Goal: Information Seeking & Learning: Learn about a topic

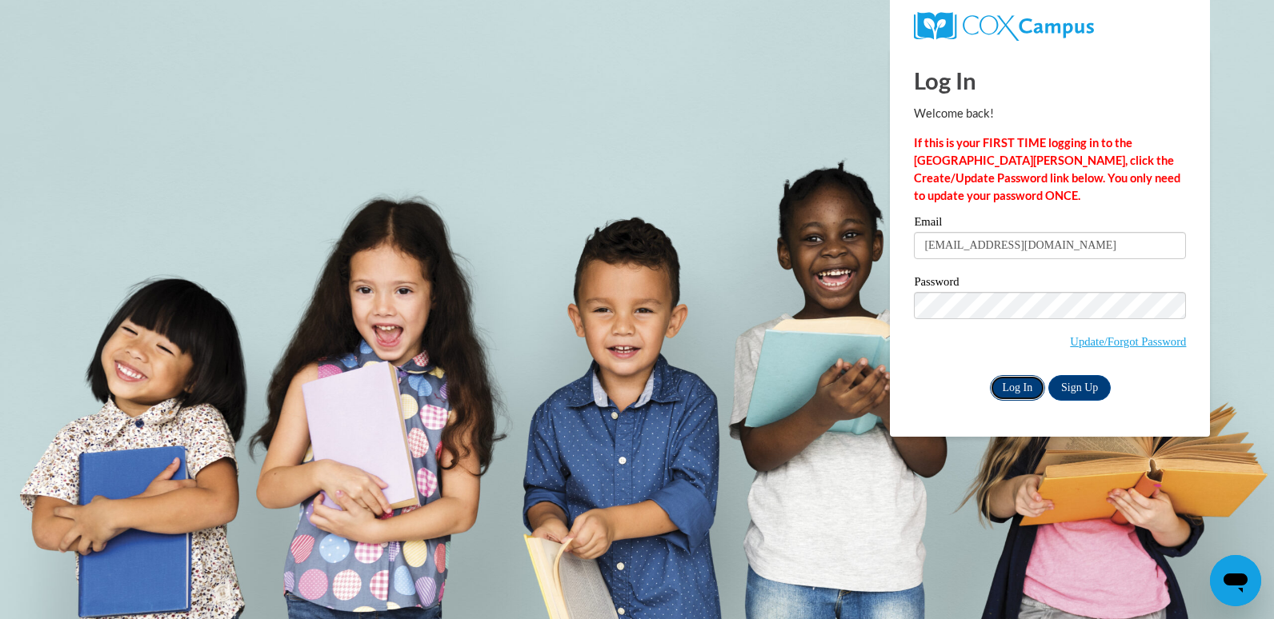
click at [1031, 387] on input "Log In" at bounding box center [1018, 388] width 56 height 26
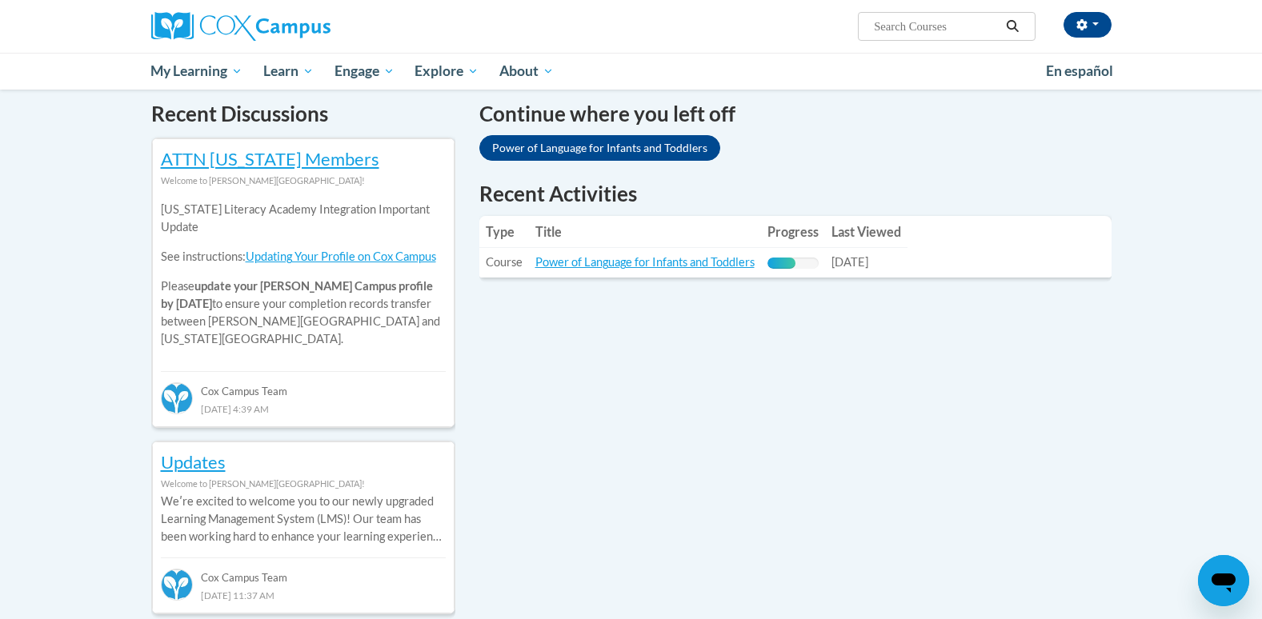
scroll to position [503, 0]
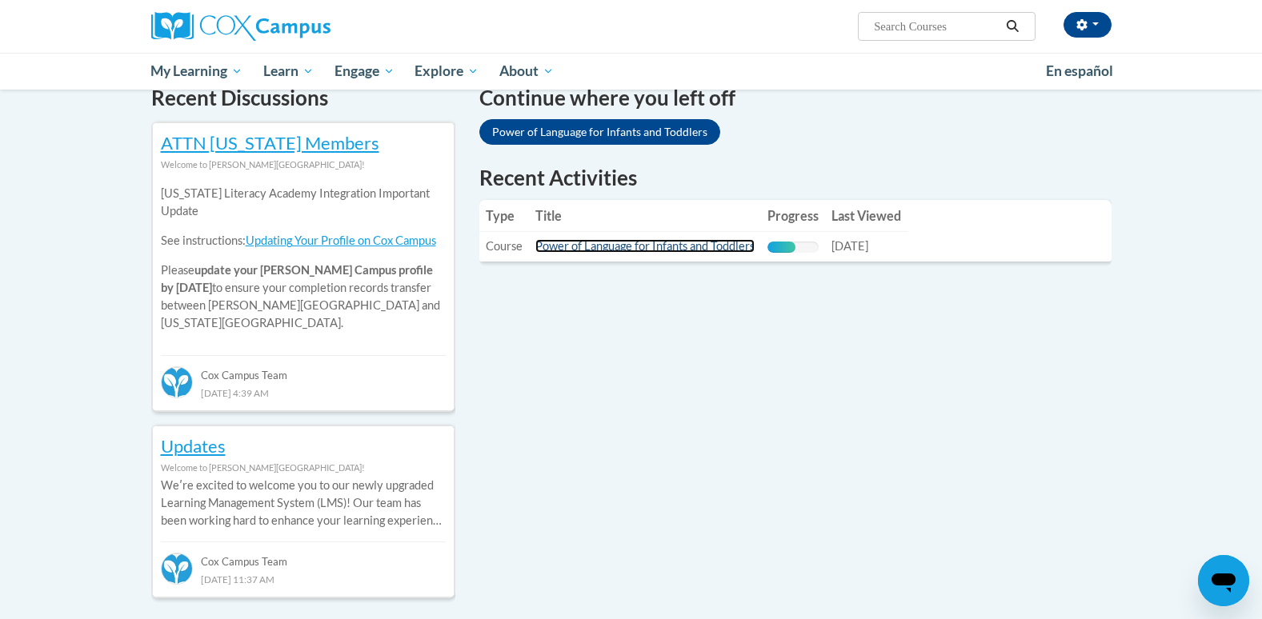
click at [704, 245] on link "Power of Language for Infants and Toddlers" at bounding box center [644, 246] width 219 height 14
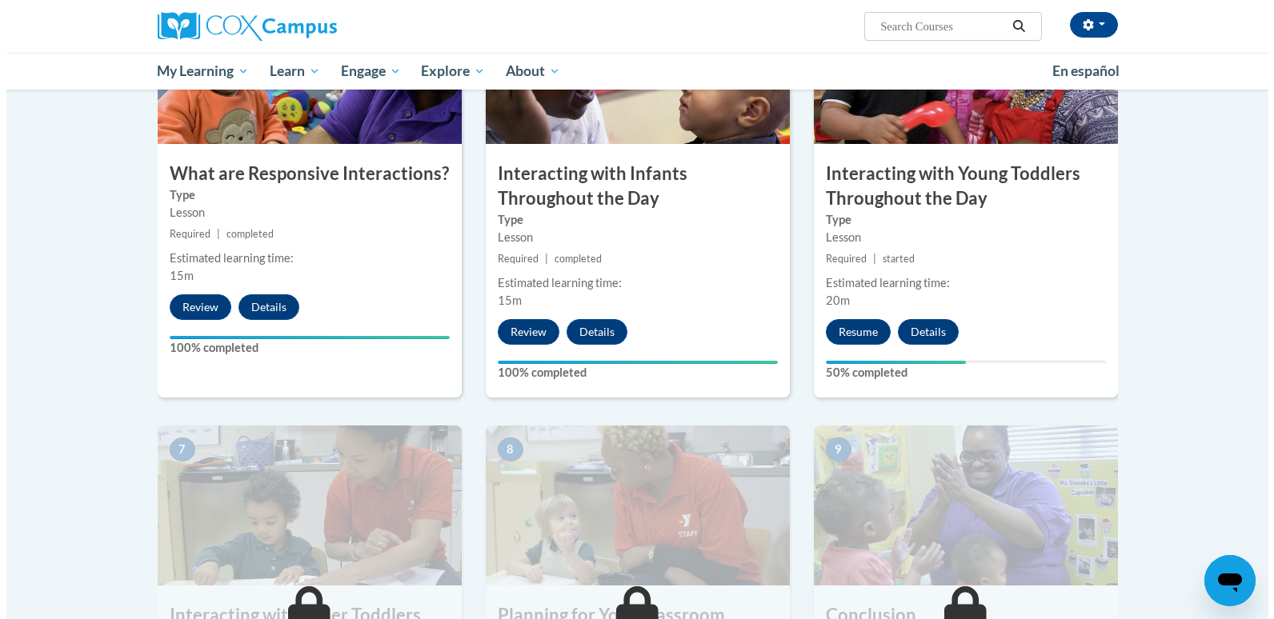
scroll to position [875, 0]
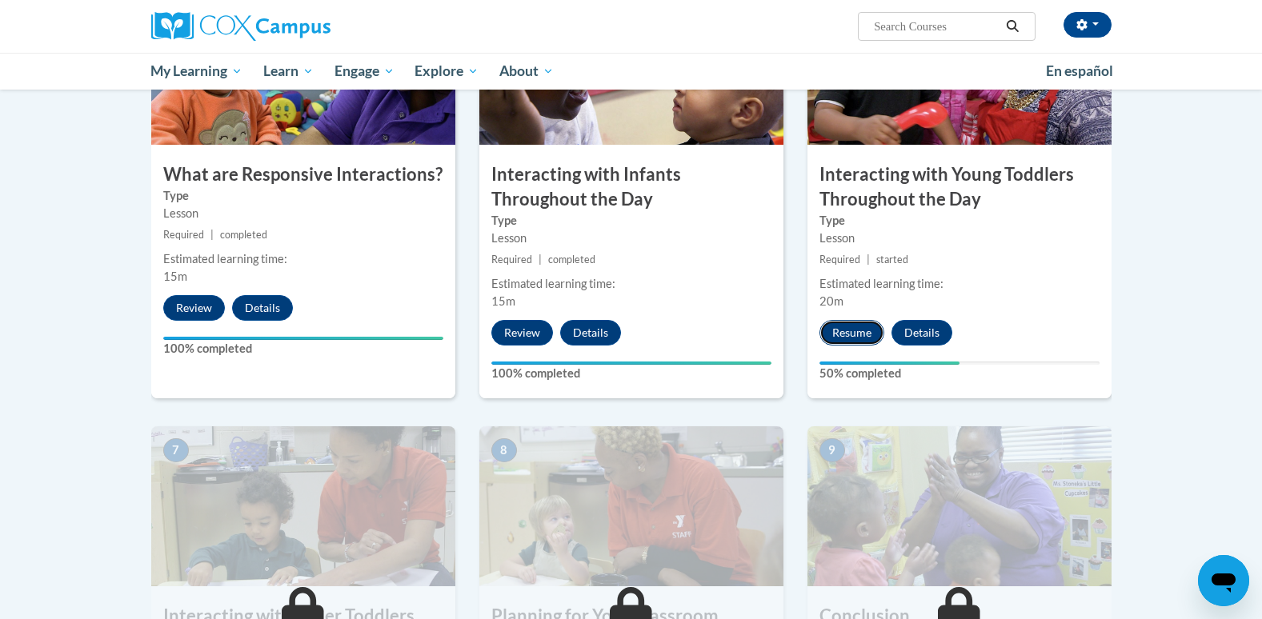
click at [851, 320] on button "Resume" at bounding box center [851, 333] width 65 height 26
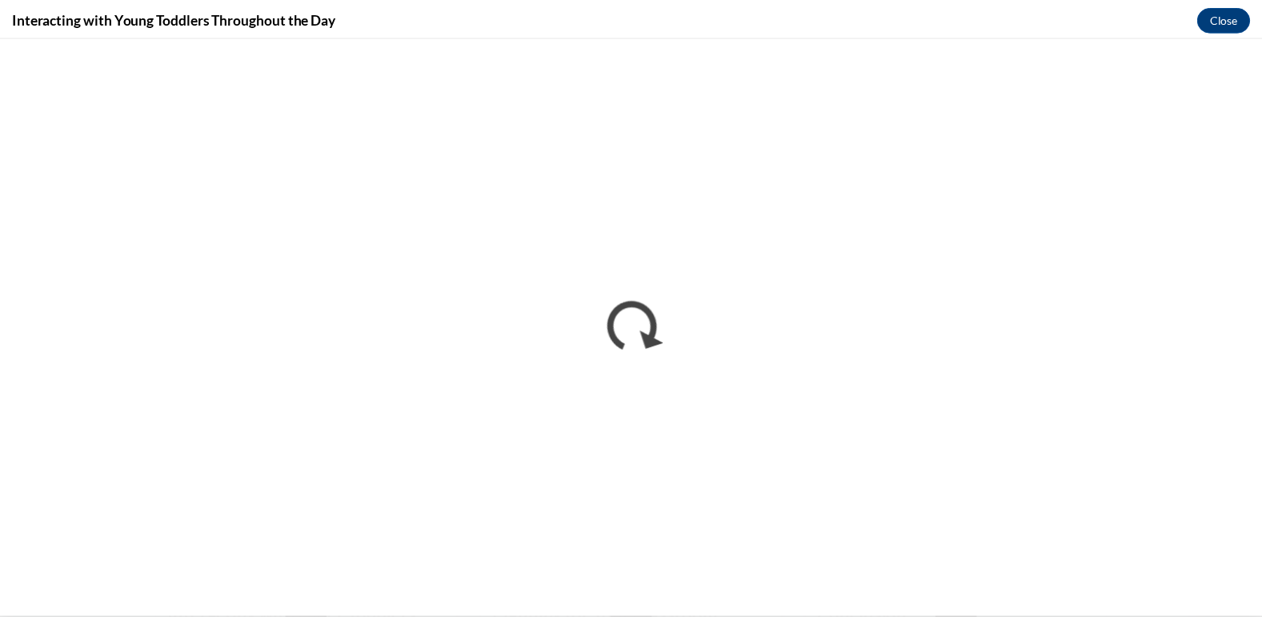
scroll to position [0, 0]
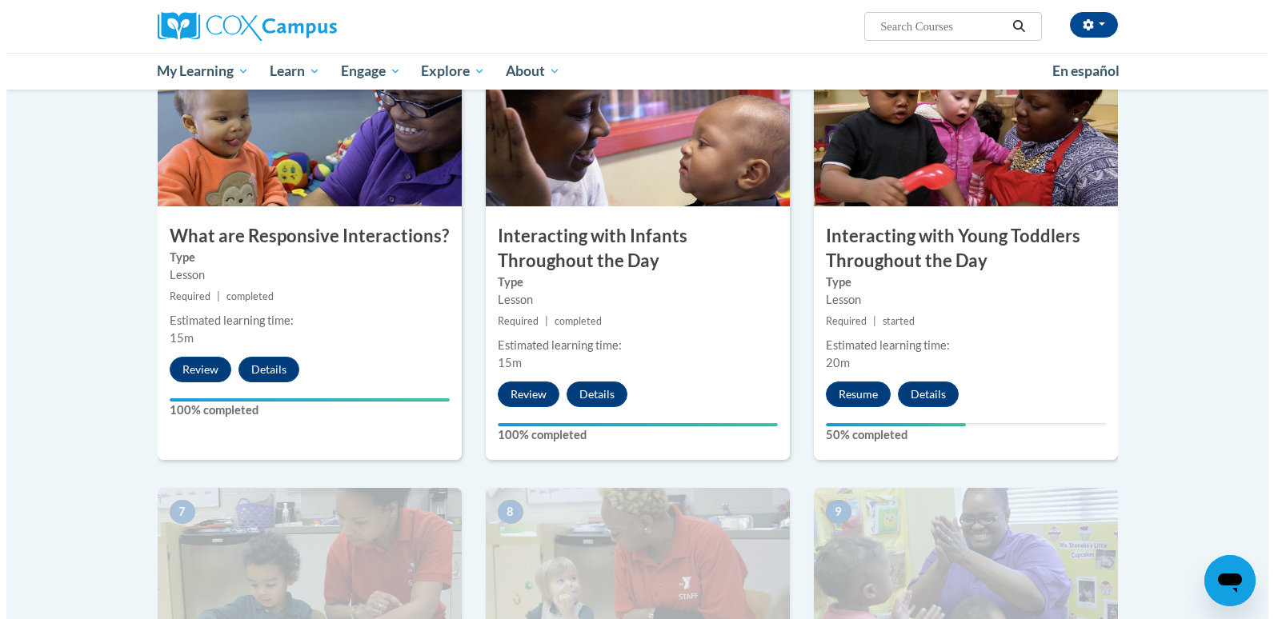
scroll to position [787, 0]
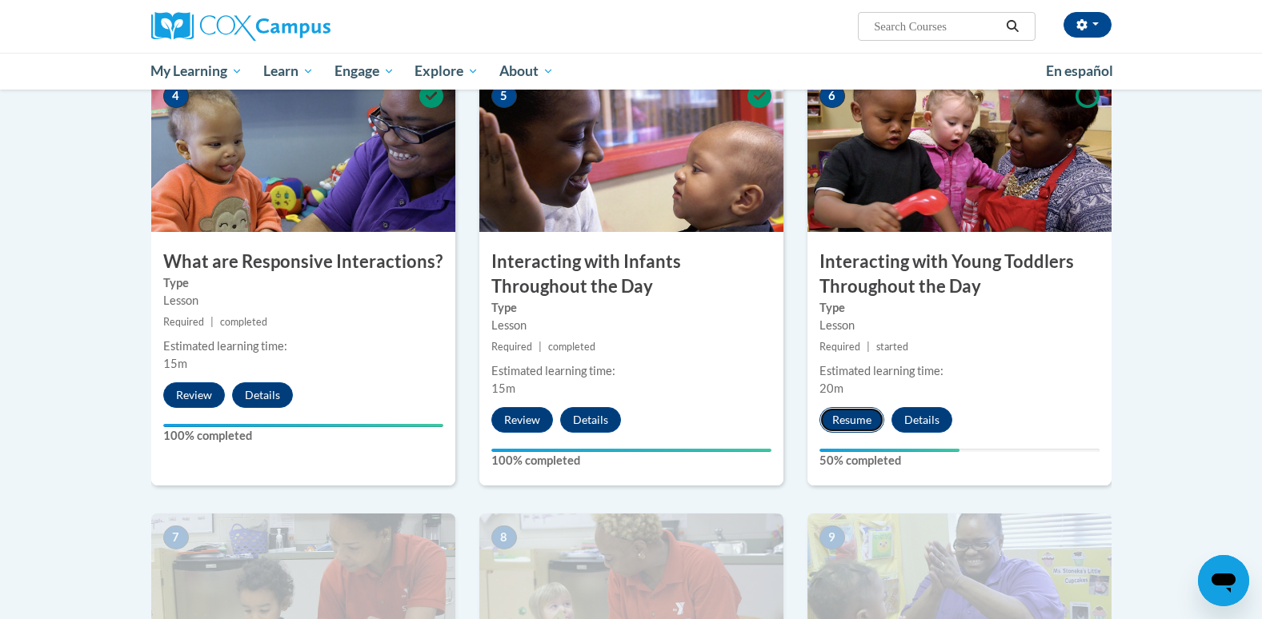
click at [858, 407] on button "Resume" at bounding box center [851, 420] width 65 height 26
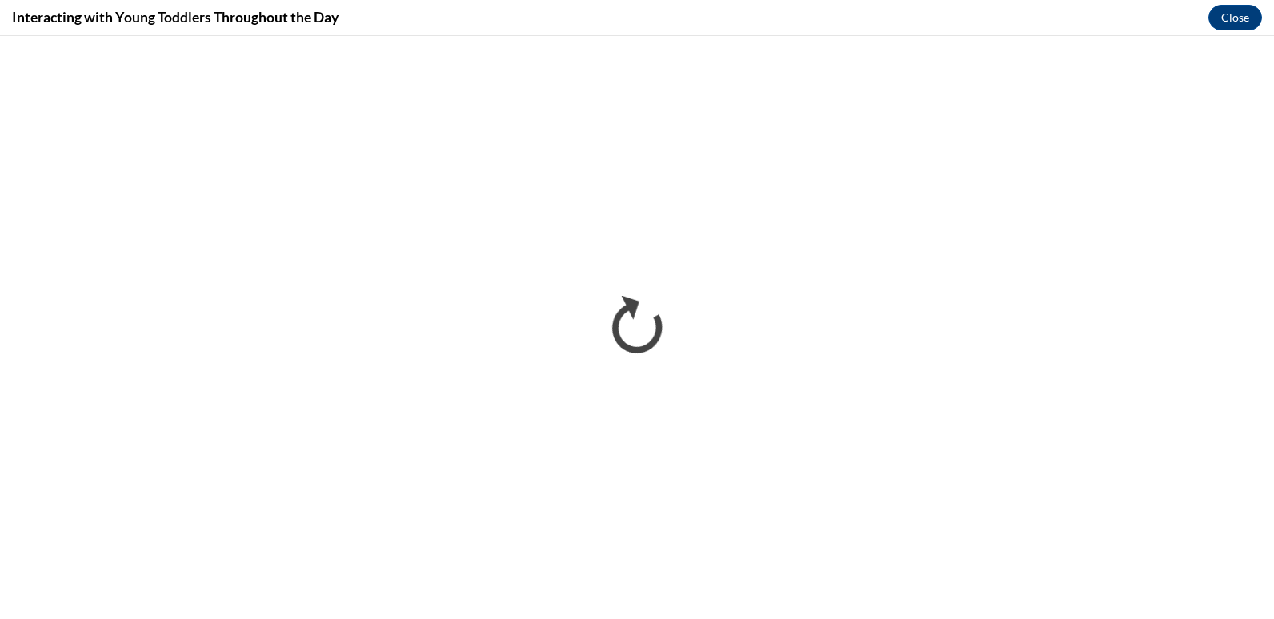
scroll to position [0, 0]
